Goal: Communication & Community: Participate in discussion

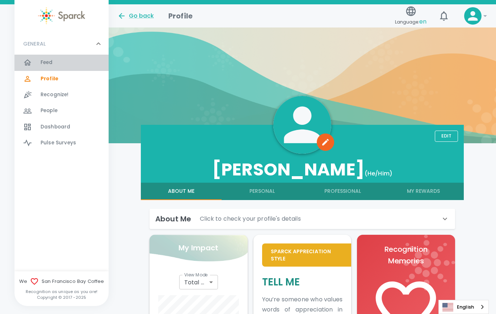
click at [67, 62] on div "Feed 0" at bounding box center [75, 63] width 68 height 10
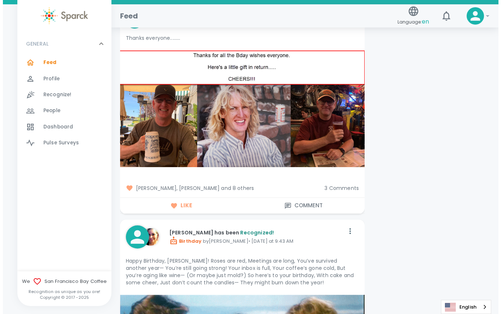
scroll to position [1122, 0]
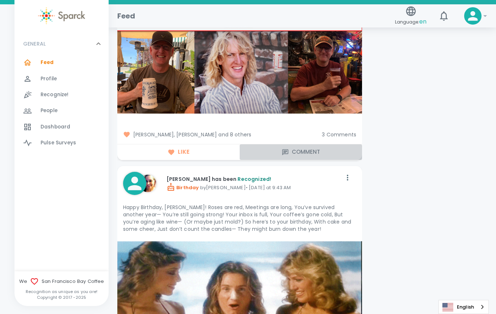
click at [300, 152] on button "Comment" at bounding box center [301, 151] width 122 height 15
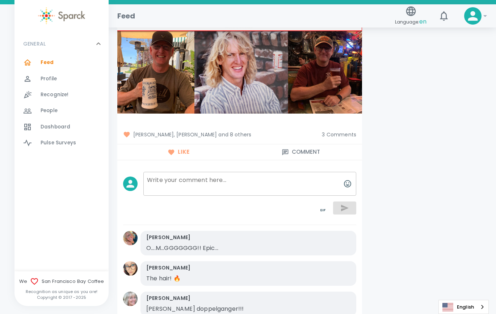
click at [351, 182] on icon "button" at bounding box center [347, 184] width 9 height 9
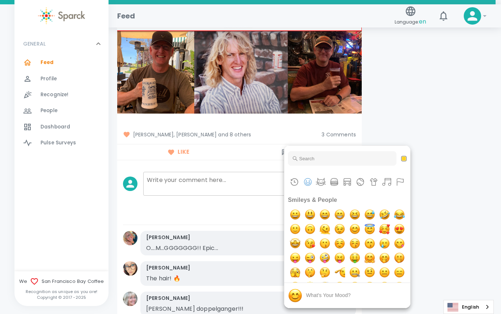
click at [488, 161] on div at bounding box center [250, 157] width 501 height 314
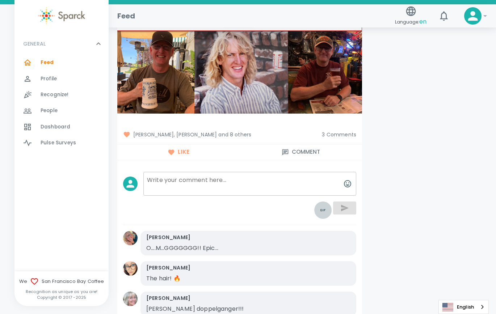
click at [320, 208] on icon "toggle password visibility" at bounding box center [323, 210] width 9 height 9
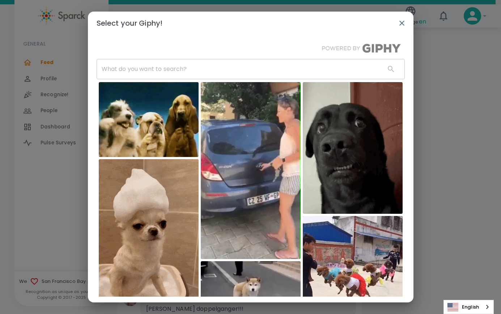
click at [250, 75] on input "text" at bounding box center [238, 69] width 283 height 20
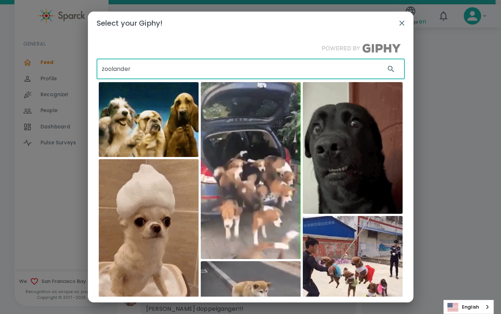
type input "zoolander"
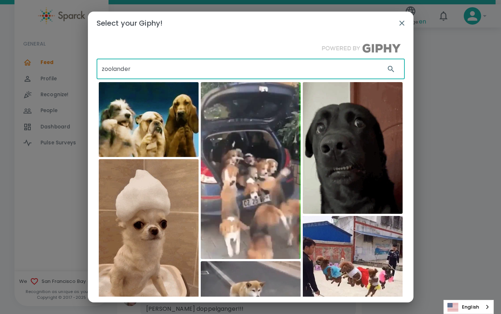
click at [388, 67] on icon "button" at bounding box center [391, 69] width 6 height 6
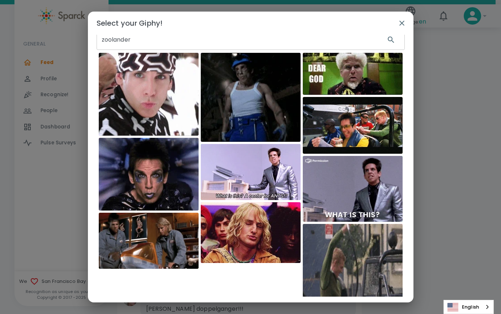
scroll to position [52, 0]
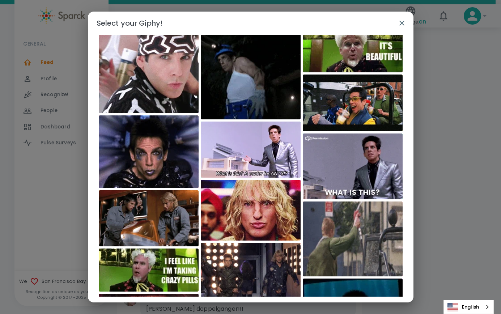
click at [259, 214] on img at bounding box center [251, 210] width 100 height 61
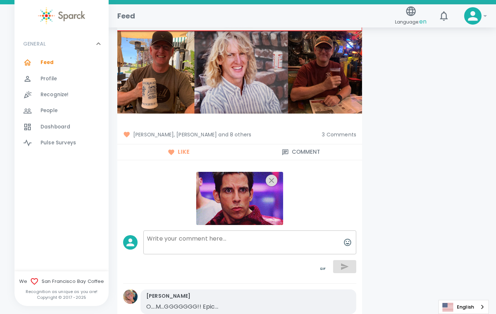
click at [274, 182] on icon "button" at bounding box center [271, 180] width 9 height 9
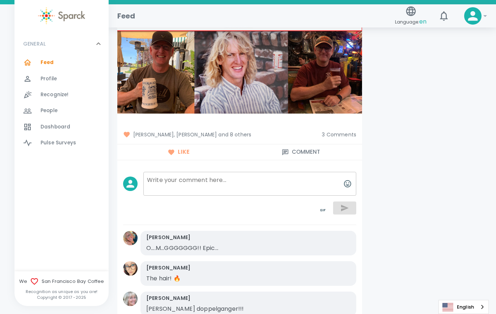
click at [321, 208] on icon "toggle password visibility" at bounding box center [323, 210] width 9 height 9
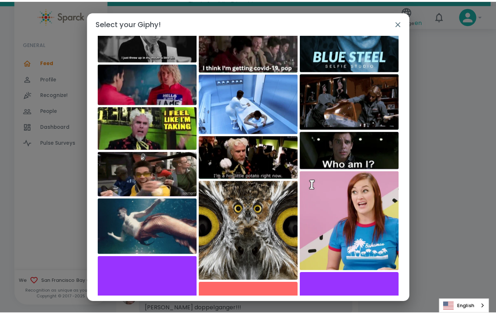
scroll to position [983, 0]
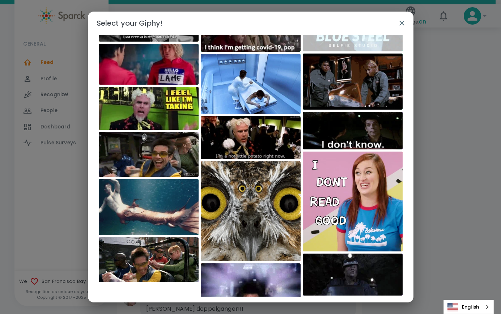
click at [471, 175] on div "Select your Giphy! zoolander ​ Zoolander No. 2" at bounding box center [250, 157] width 501 height 314
